Goal: Task Accomplishment & Management: Manage account settings

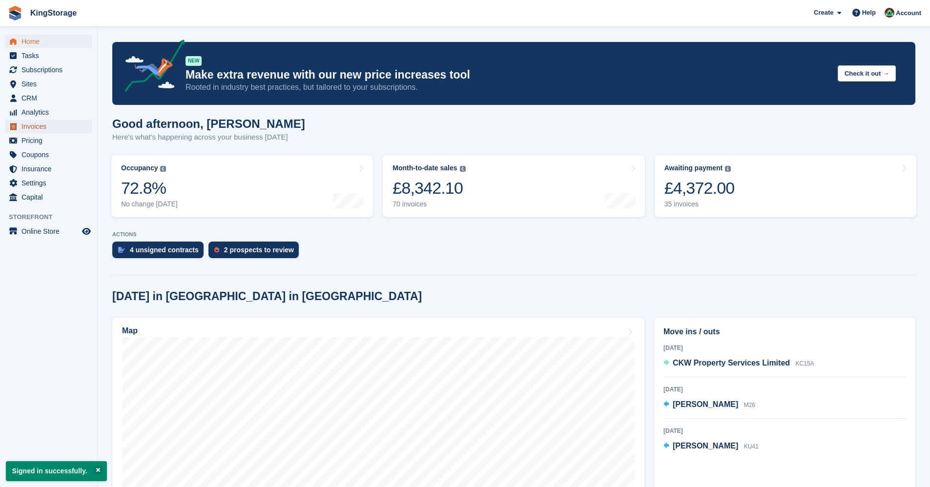
click at [42, 128] on span "Invoices" at bounding box center [50, 127] width 59 height 14
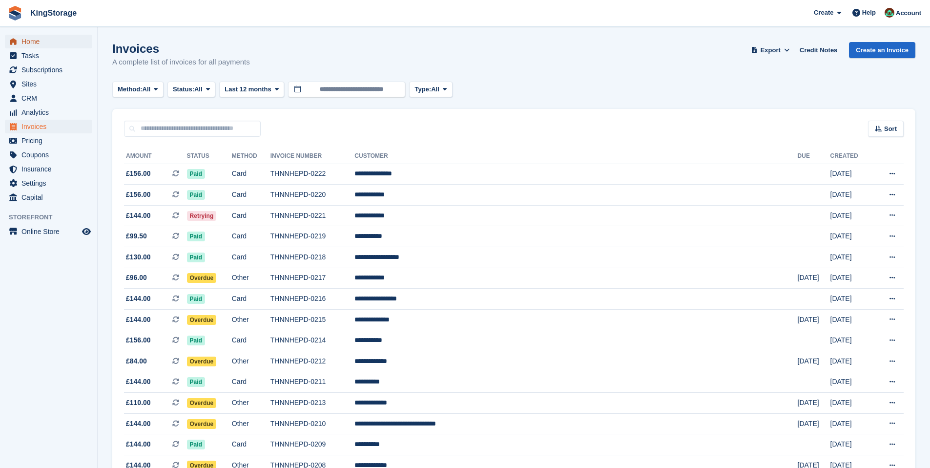
click at [22, 39] on link "Home" at bounding box center [48, 42] width 87 height 14
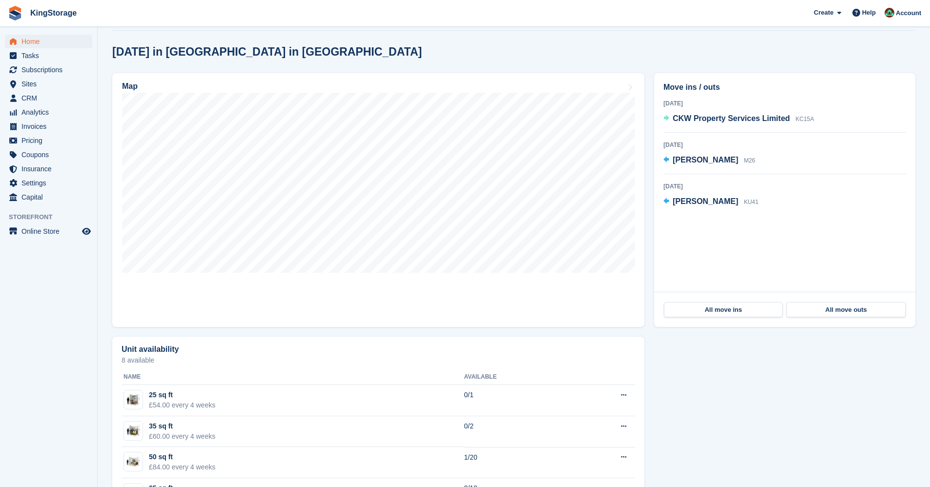
scroll to position [244, 0]
click at [709, 163] on span "[PERSON_NAME]" at bounding box center [705, 160] width 65 height 8
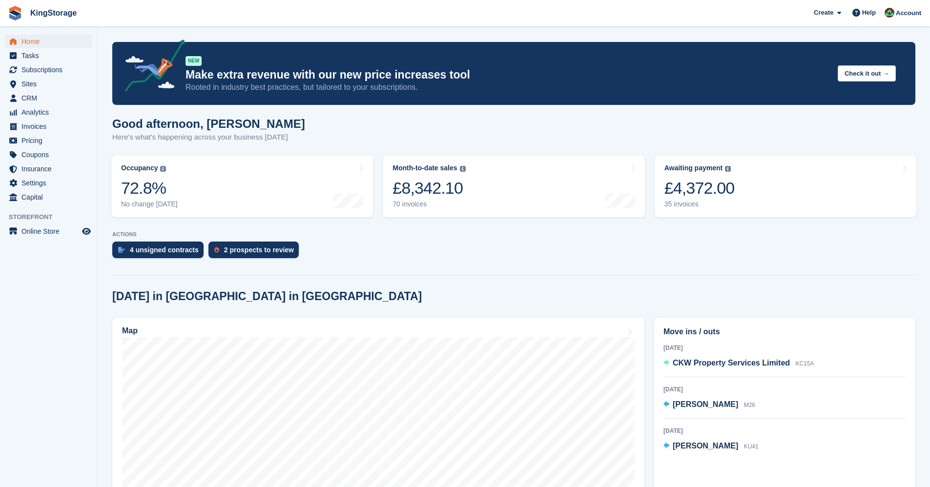
scroll to position [244, 0]
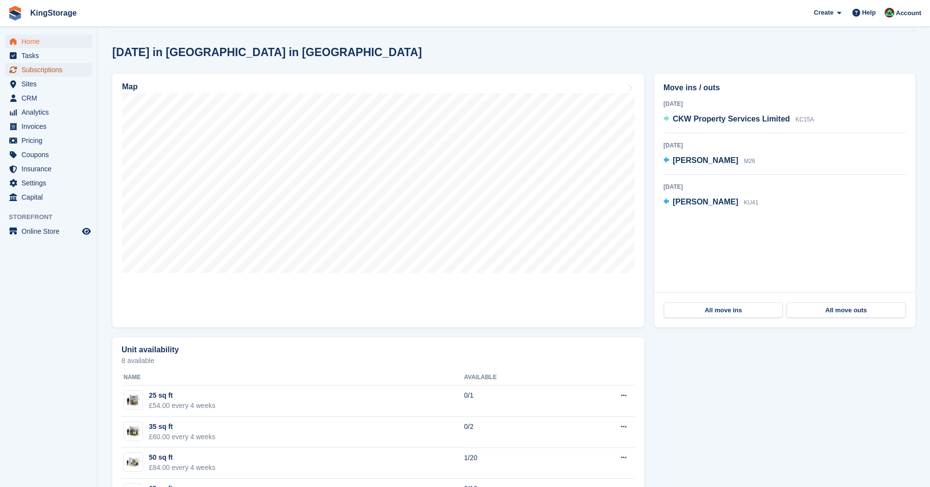
click at [43, 67] on span "Subscriptions" at bounding box center [50, 70] width 59 height 14
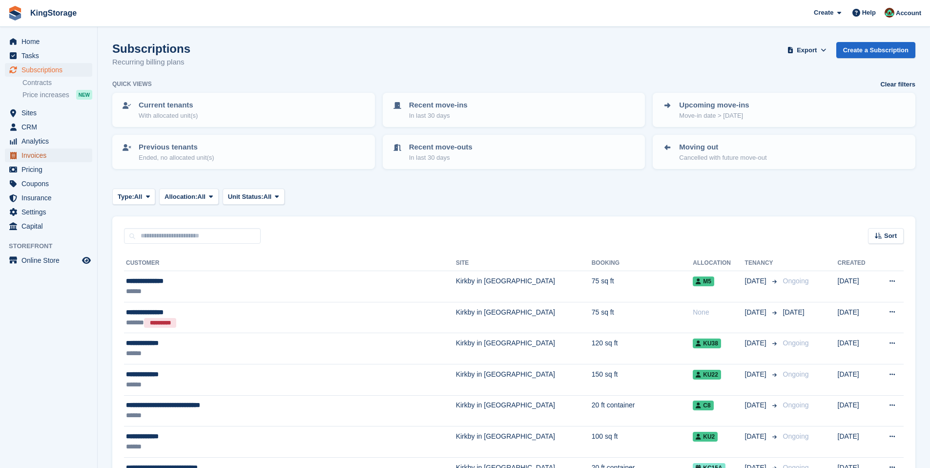
click at [31, 154] on span "Invoices" at bounding box center [50, 155] width 59 height 14
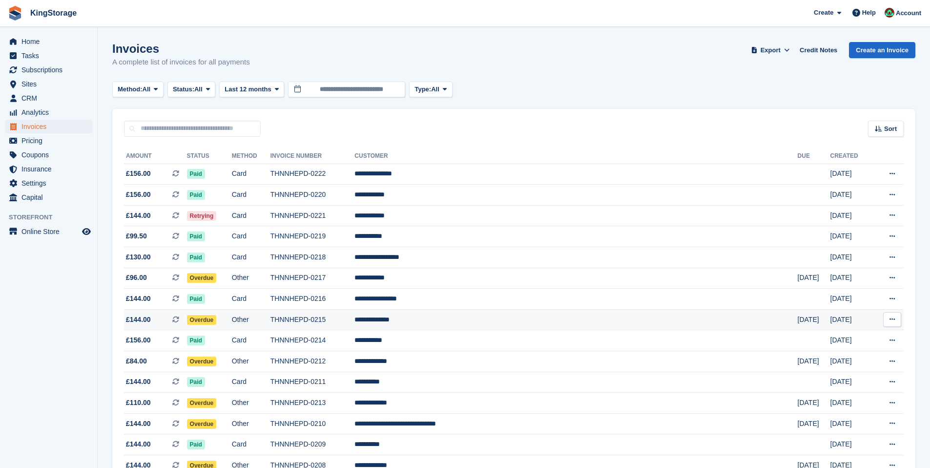
click at [232, 316] on td "Overdue" at bounding box center [209, 319] width 45 height 21
click at [217, 362] on span "Overdue" at bounding box center [202, 361] width 30 height 10
click at [271, 318] on td "Other" at bounding box center [251, 319] width 39 height 21
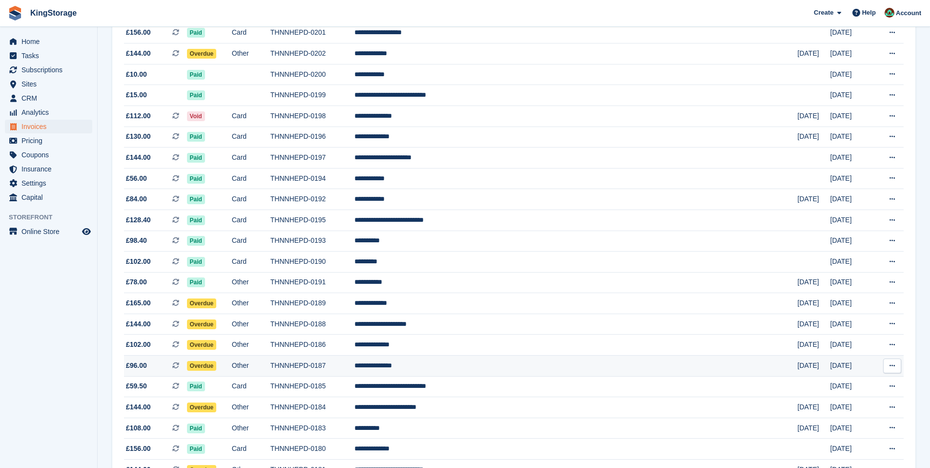
scroll to position [537, 0]
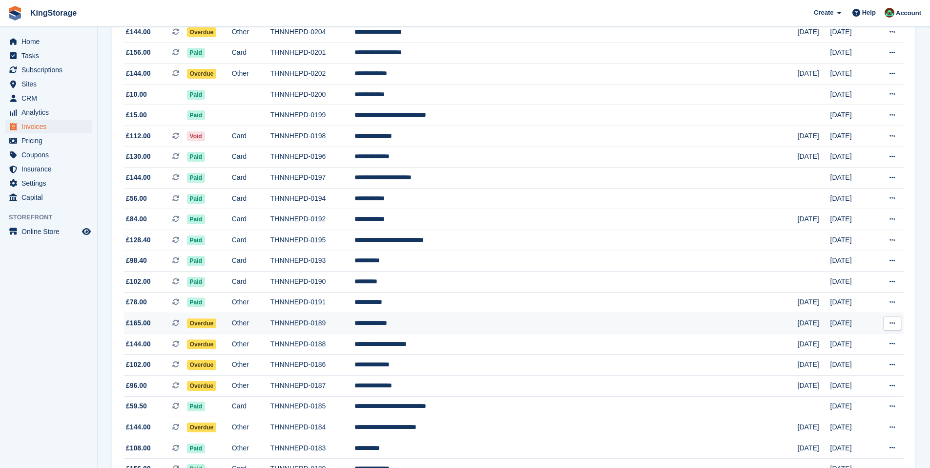
click at [217, 323] on span "Overdue" at bounding box center [202, 323] width 30 height 10
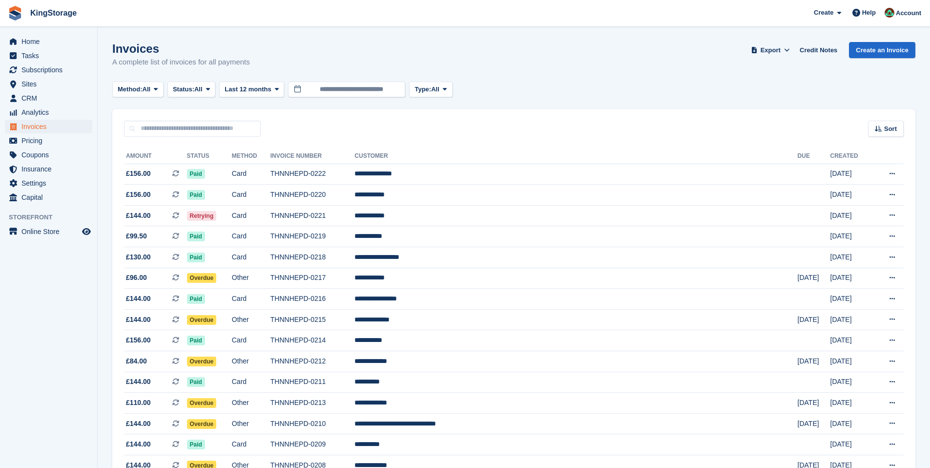
scroll to position [537, 0]
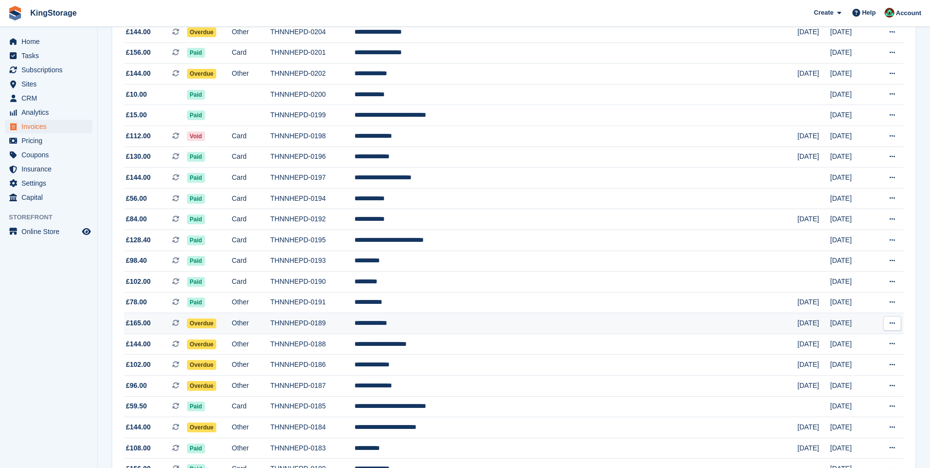
click at [544, 324] on td "**********" at bounding box center [576, 323] width 443 height 21
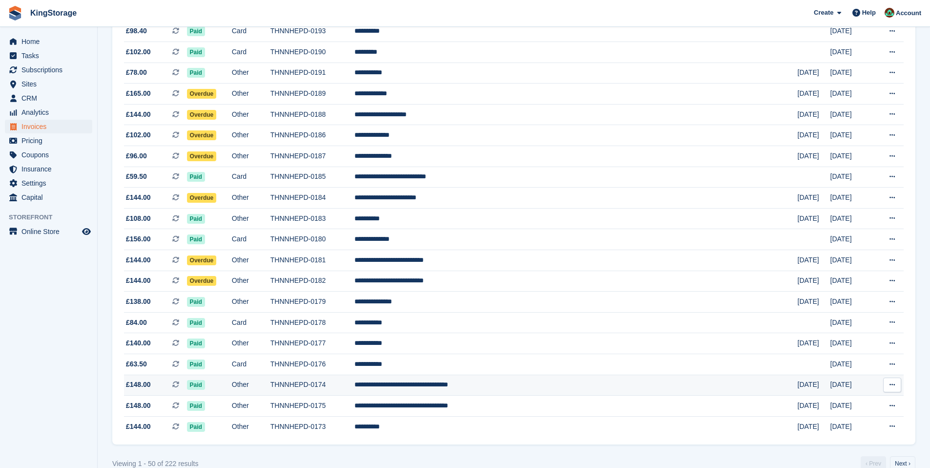
scroll to position [784, 0]
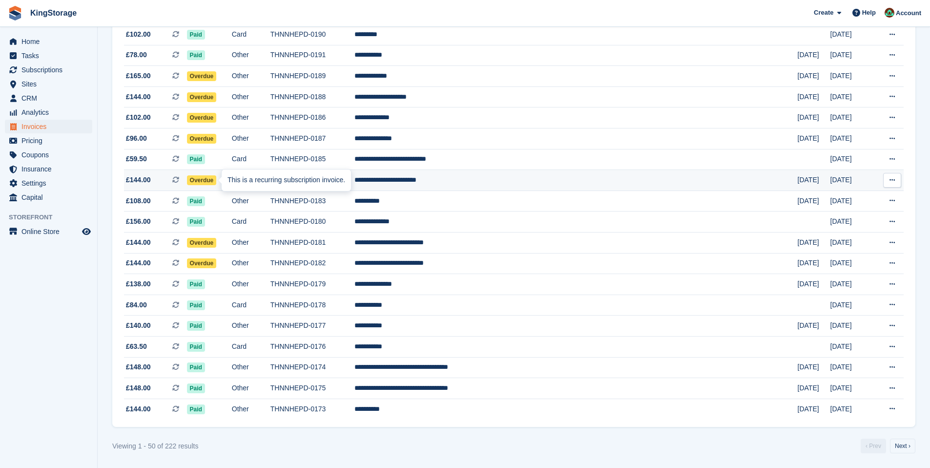
click at [223, 178] on div "This is a recurring subscription invoice." at bounding box center [286, 179] width 129 height 21
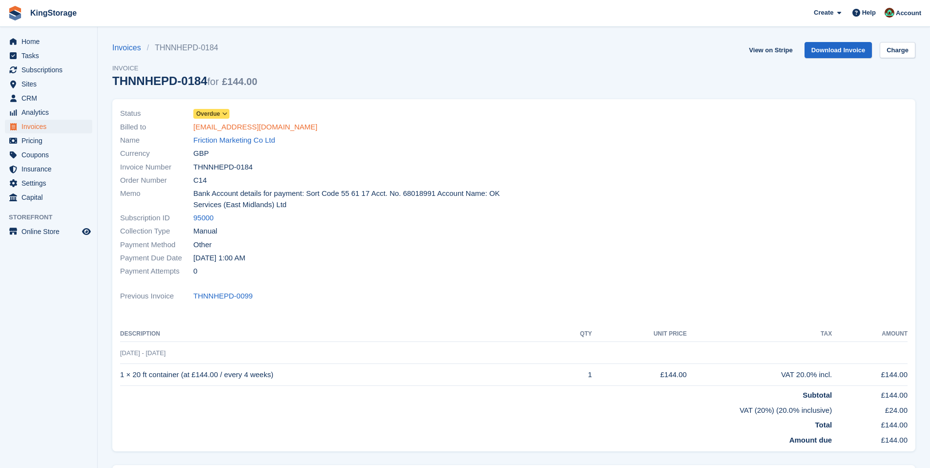
click at [274, 127] on link "[EMAIL_ADDRESS][DOMAIN_NAME]" at bounding box center [255, 127] width 124 height 11
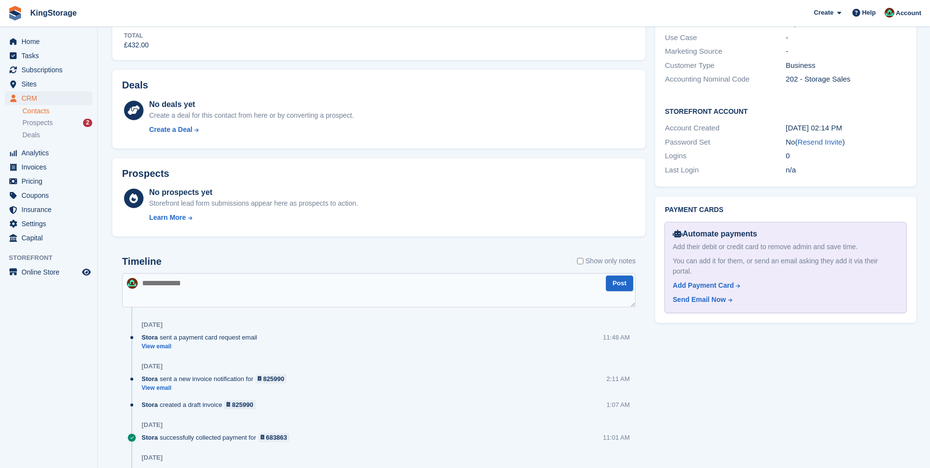
scroll to position [391, 0]
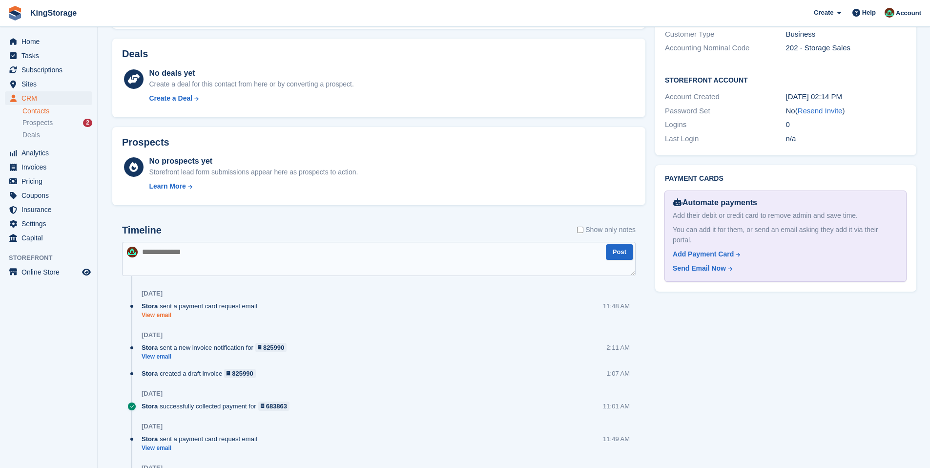
click at [165, 313] on link "View email" at bounding box center [202, 315] width 121 height 8
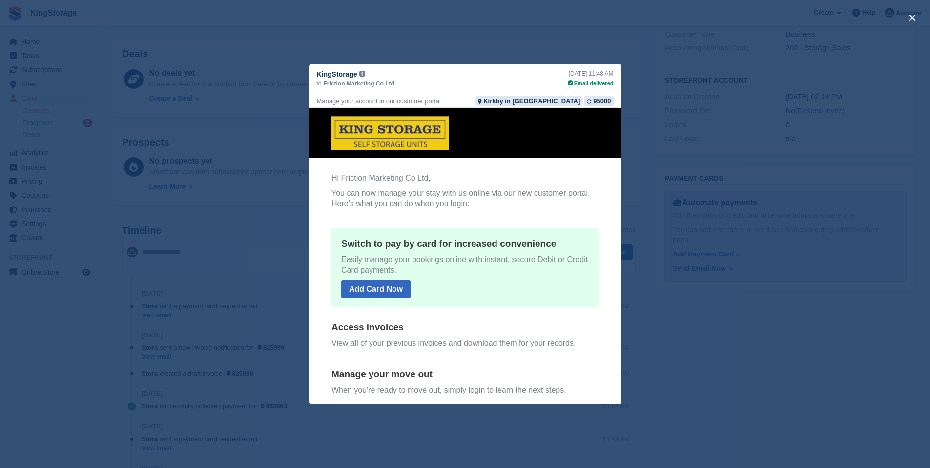
scroll to position [0, 0]
click at [911, 15] on button "close" at bounding box center [913, 18] width 16 height 16
